Goal: Use online tool/utility: Utilize a website feature to perform a specific function

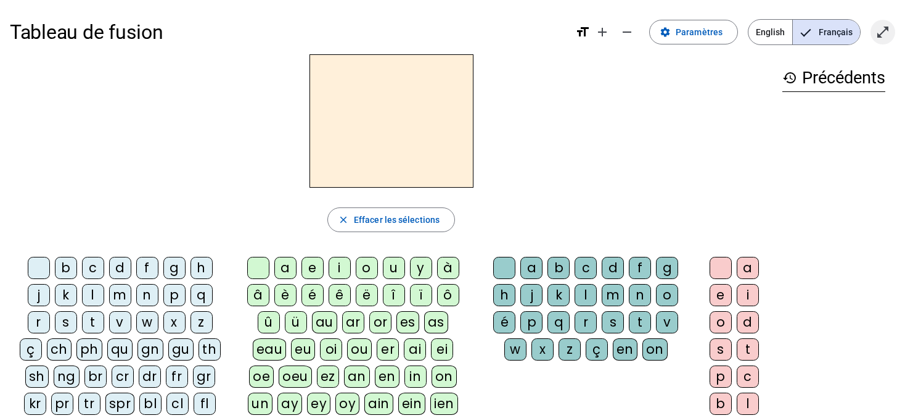
click at [881, 31] on mat-icon "open_in_full" at bounding box center [883, 32] width 15 height 15
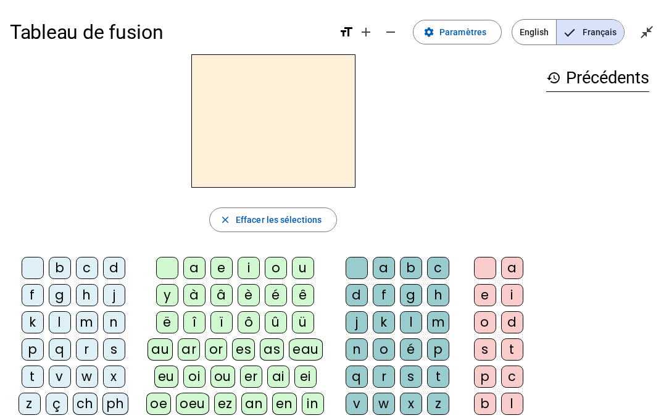
click at [110, 269] on div "d" at bounding box center [114, 268] width 22 height 22
click at [194, 269] on div "a" at bounding box center [194, 268] width 22 height 22
click at [61, 265] on div "b" at bounding box center [60, 268] width 22 height 22
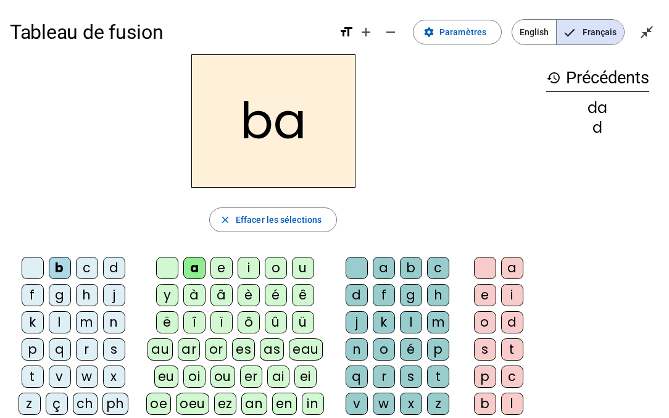
click at [57, 297] on div "g" at bounding box center [60, 295] width 22 height 22
click at [223, 271] on div "e" at bounding box center [221, 268] width 22 height 22
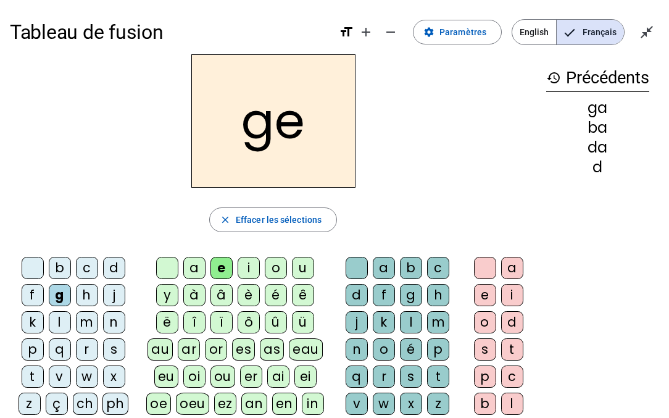
click at [118, 267] on div "d" at bounding box center [114, 268] width 22 height 22
click at [30, 300] on div "f" at bounding box center [33, 295] width 22 height 22
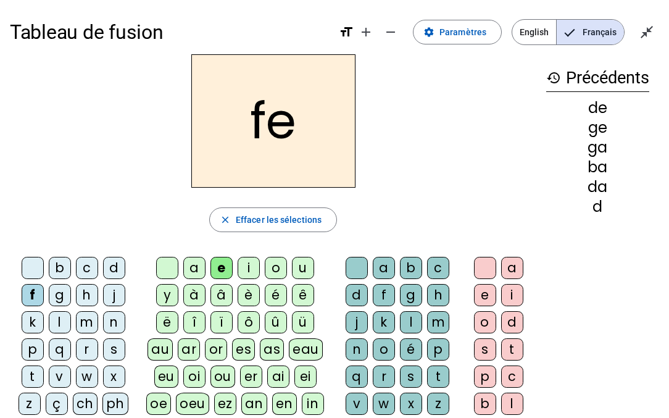
click at [60, 323] on div "l" at bounding box center [60, 322] width 22 height 22
click at [117, 345] on div "s" at bounding box center [114, 349] width 22 height 22
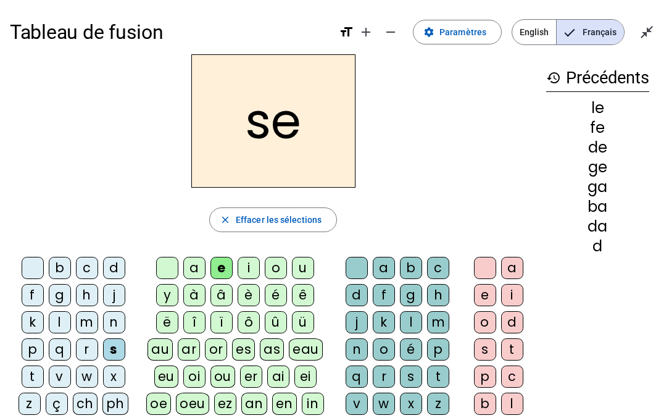
click at [305, 268] on div "u" at bounding box center [303, 268] width 22 height 22
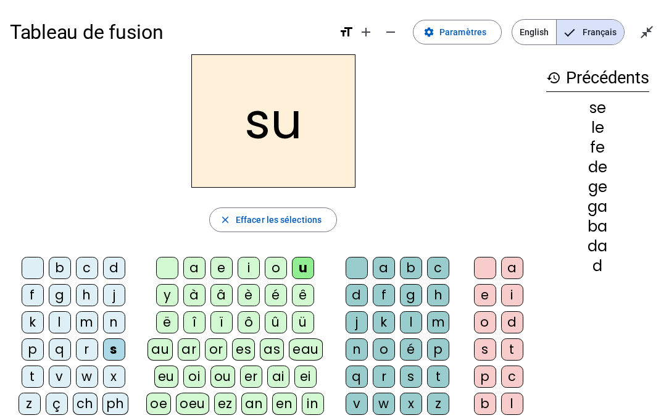
click at [30, 375] on div "t" at bounding box center [33, 376] width 22 height 22
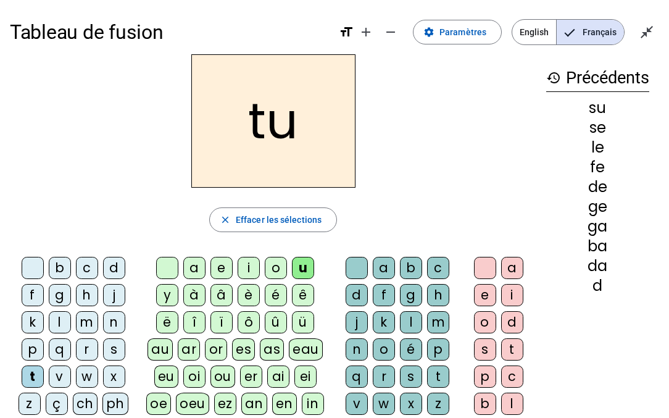
click at [113, 352] on div "s" at bounding box center [114, 349] width 22 height 22
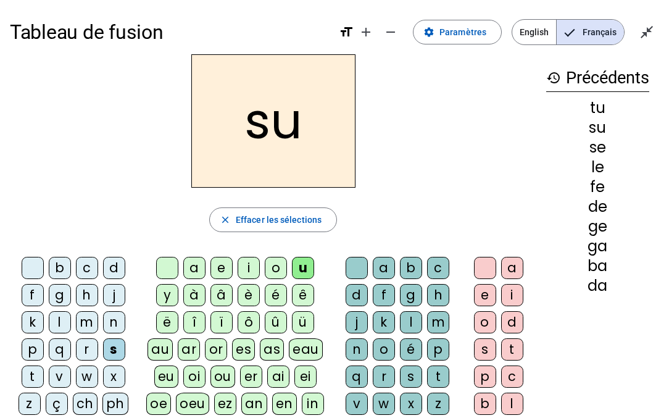
click at [225, 266] on div "e" at bounding box center [221, 268] width 22 height 22
click at [305, 268] on div "u" at bounding box center [303, 268] width 22 height 22
click at [651, 28] on mat-icon "close_fullscreen" at bounding box center [646, 32] width 15 height 15
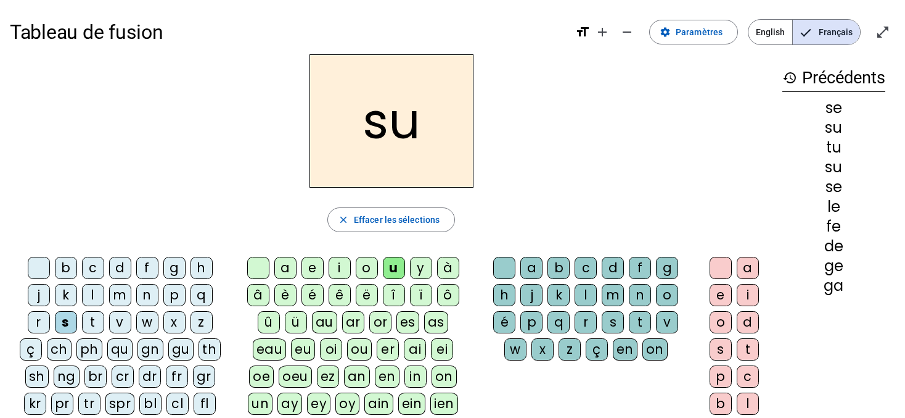
click at [413, 125] on h2 "su" at bounding box center [392, 120] width 164 height 133
click at [41, 266] on div at bounding box center [39, 268] width 22 height 22
click at [262, 267] on div at bounding box center [258, 268] width 22 height 22
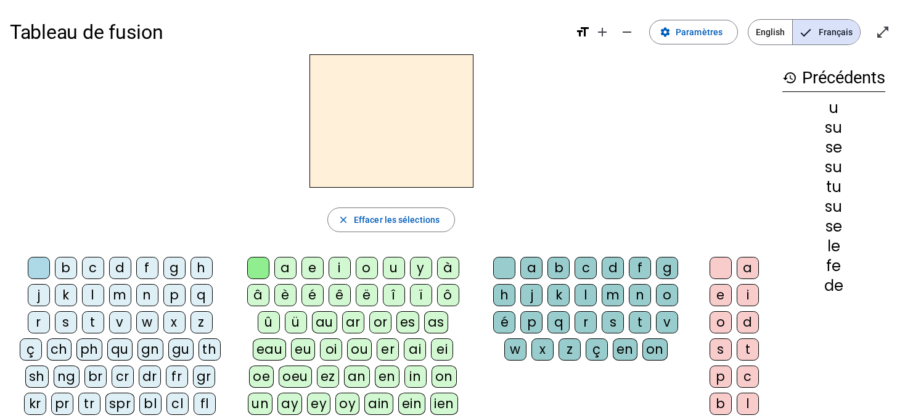
click at [120, 268] on div "d" at bounding box center [120, 268] width 22 height 22
click at [400, 268] on div "u" at bounding box center [394, 268] width 22 height 22
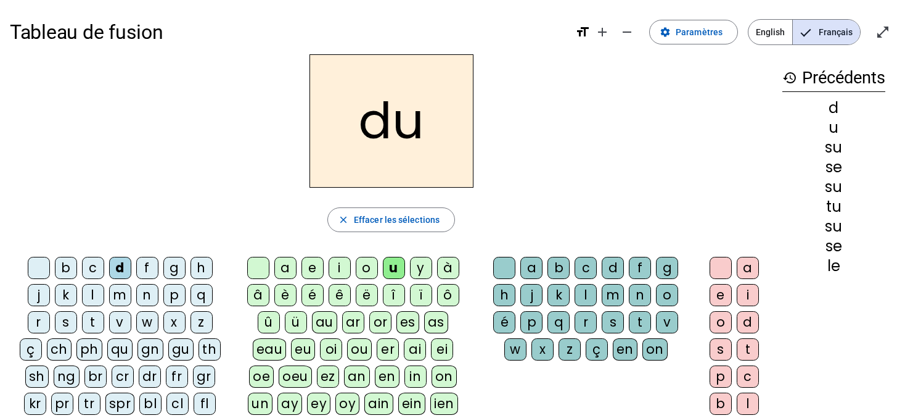
click at [98, 324] on div "t" at bounding box center [93, 322] width 22 height 22
click at [285, 268] on div "a" at bounding box center [285, 268] width 22 height 22
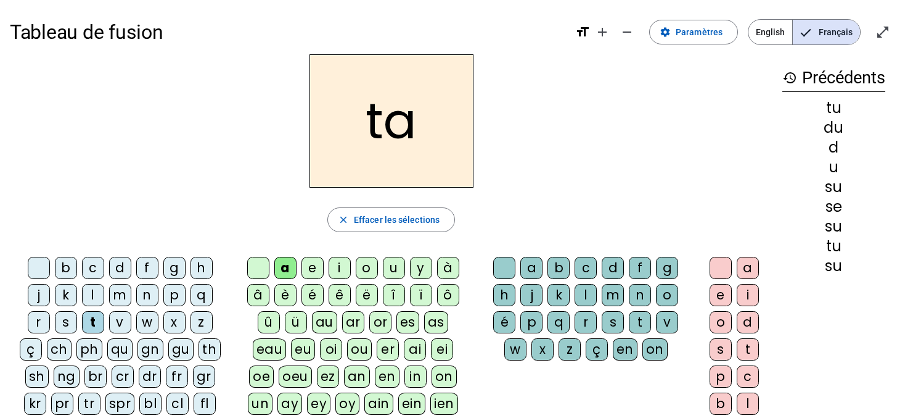
click at [315, 269] on div "e" at bounding box center [313, 268] width 22 height 22
click at [123, 262] on div "d" at bounding box center [120, 268] width 22 height 22
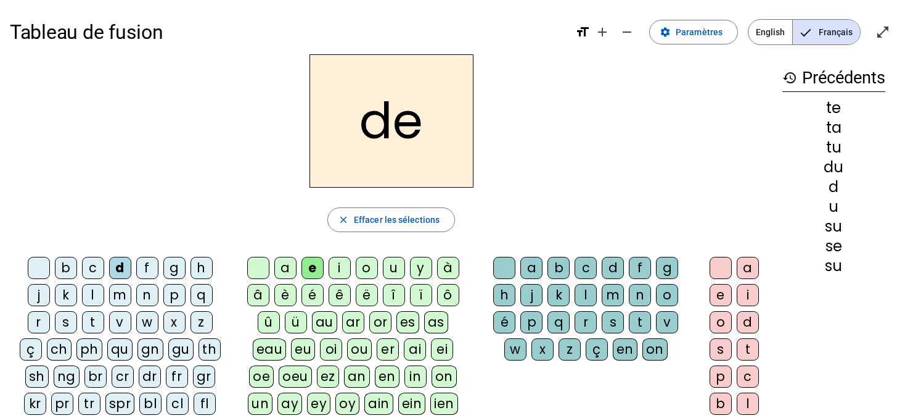
click at [120, 295] on div "m" at bounding box center [120, 295] width 22 height 22
click at [287, 270] on div "a" at bounding box center [285, 268] width 22 height 22
